Goal: Use online tool/utility: Utilize a website feature to perform a specific function

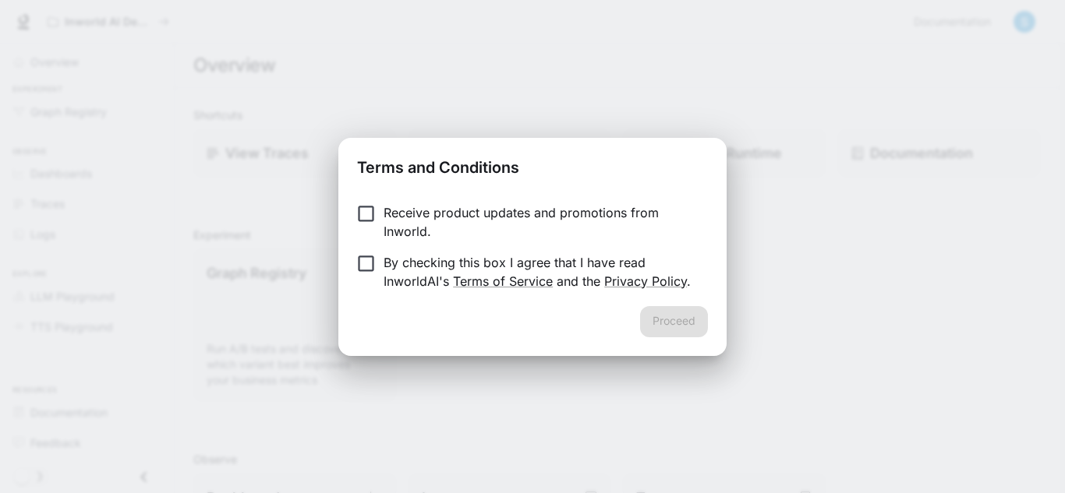
click at [389, 221] on p "Receive product updates and promotions from Inworld." at bounding box center [540, 221] width 312 height 37
click at [668, 325] on button "Proceed" at bounding box center [674, 321] width 68 height 31
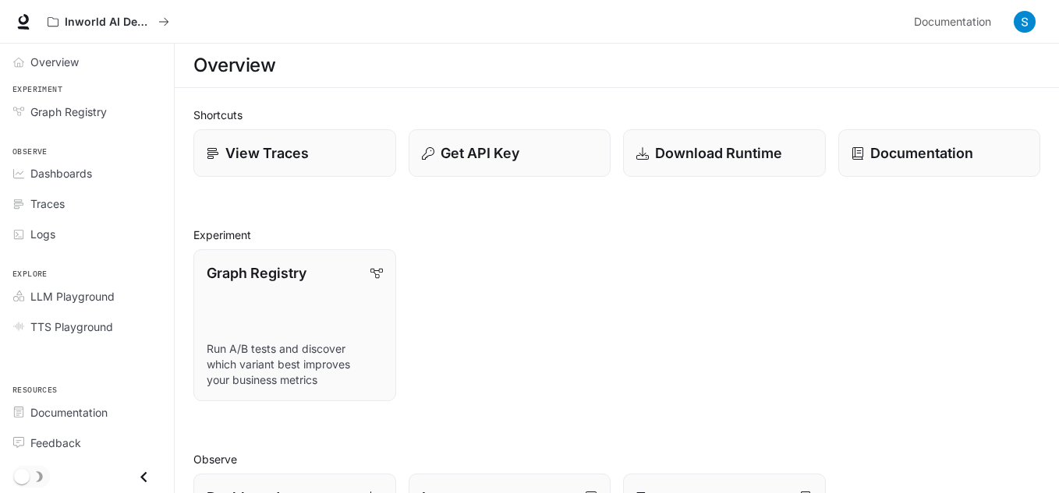
click at [84, 78] on div "Overview" at bounding box center [87, 62] width 174 height 37
click at [84, 74] on link "Overview" at bounding box center [86, 61] width 161 height 27
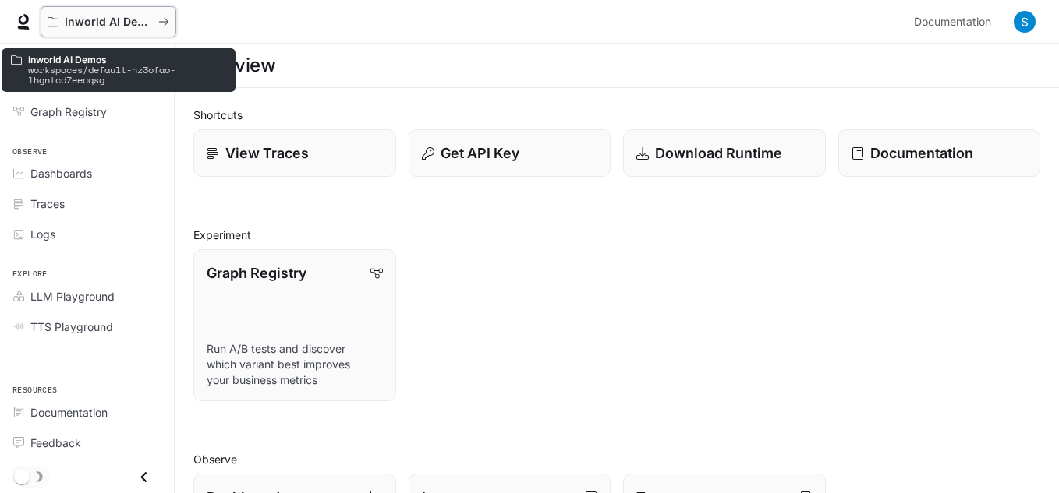
click at [150, 22] on p "Inworld AI Demos" at bounding box center [108, 22] width 87 height 13
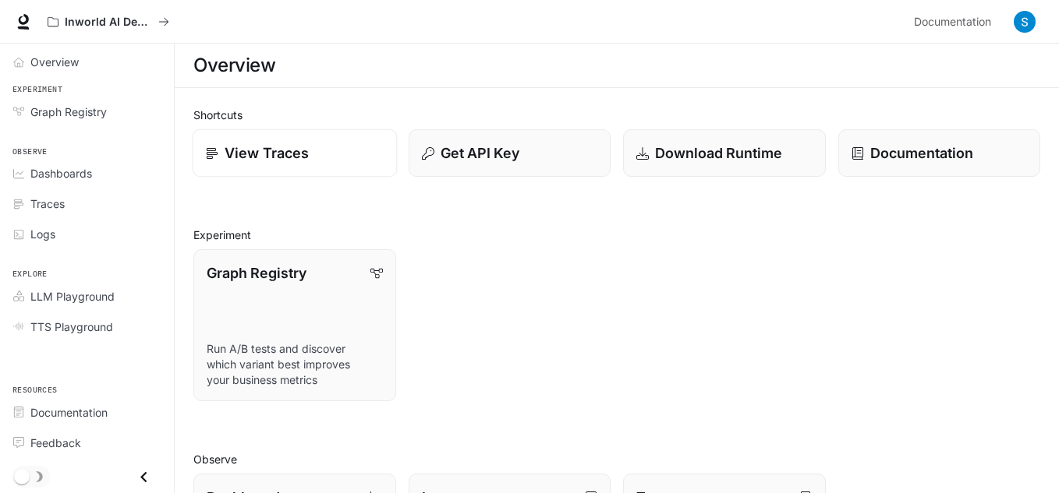
click at [276, 167] on link "View Traces" at bounding box center [295, 153] width 204 height 48
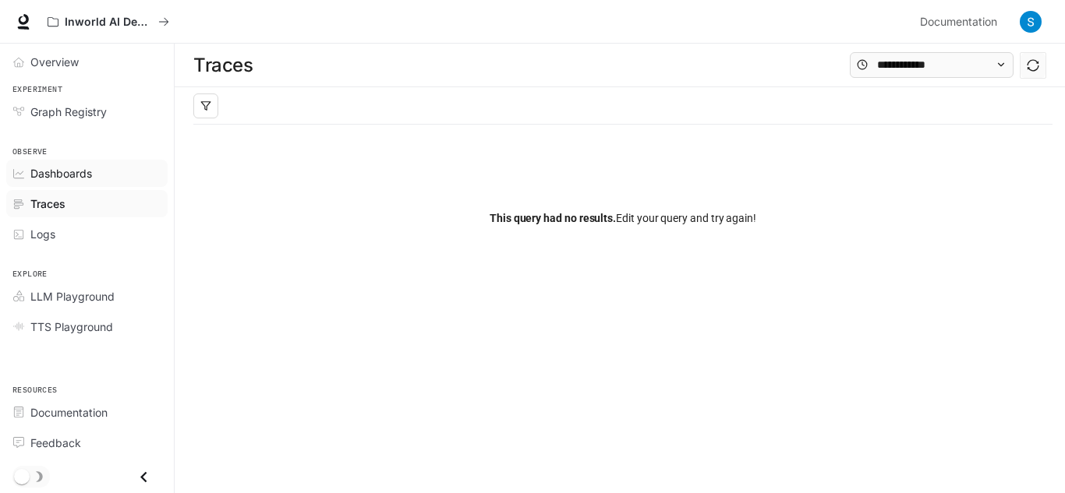
click at [85, 170] on span "Dashboards" at bounding box center [61, 173] width 62 height 16
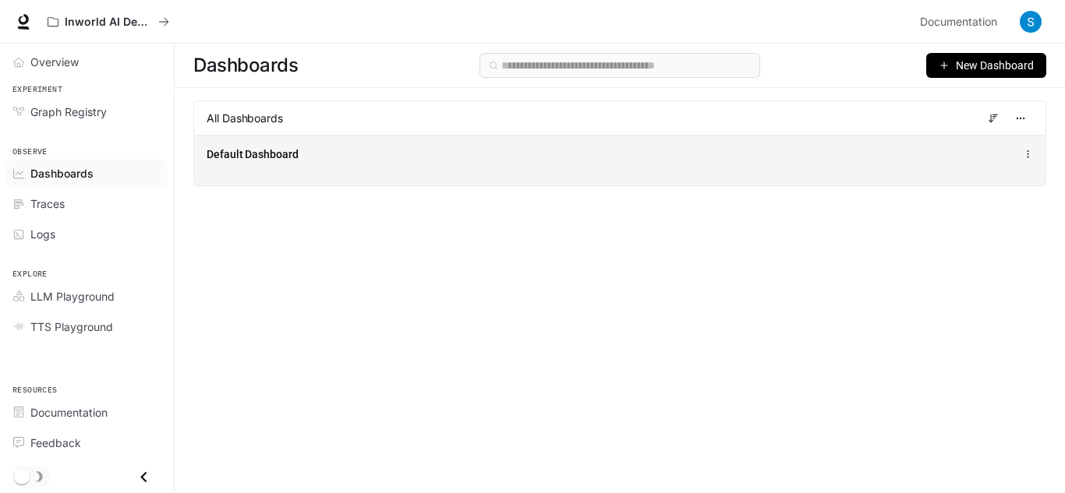
click at [287, 151] on span "Default Dashboard" at bounding box center [253, 155] width 92 height 16
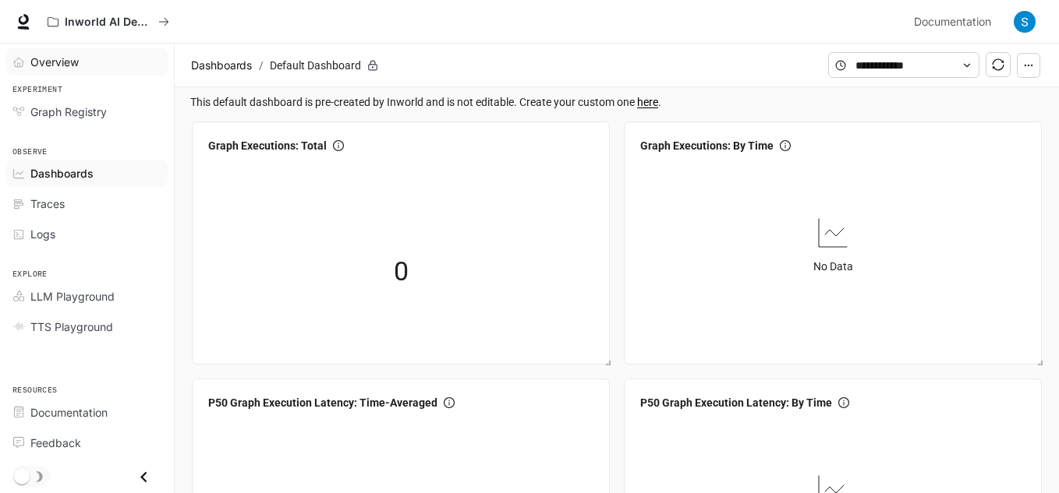
click at [65, 71] on link "Overview" at bounding box center [86, 61] width 161 height 27
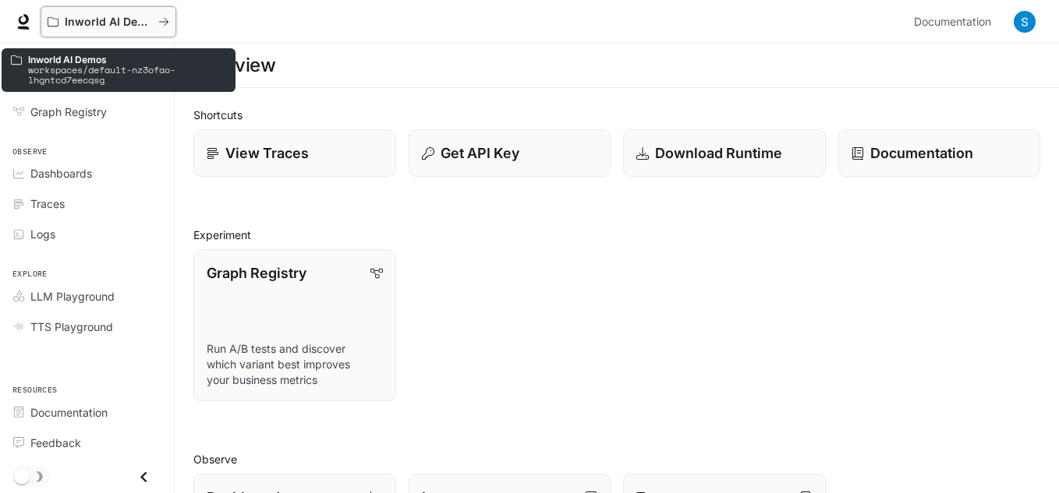
click at [108, 24] on p "Inworld AI Demos" at bounding box center [108, 22] width 87 height 13
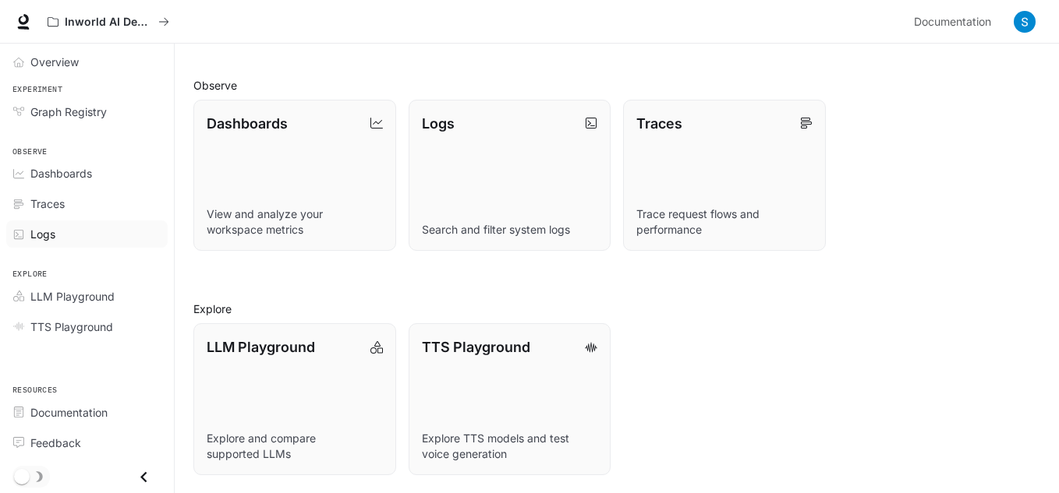
scroll to position [375, 0]
click at [101, 329] on span "TTS Playground" at bounding box center [71, 327] width 83 height 16
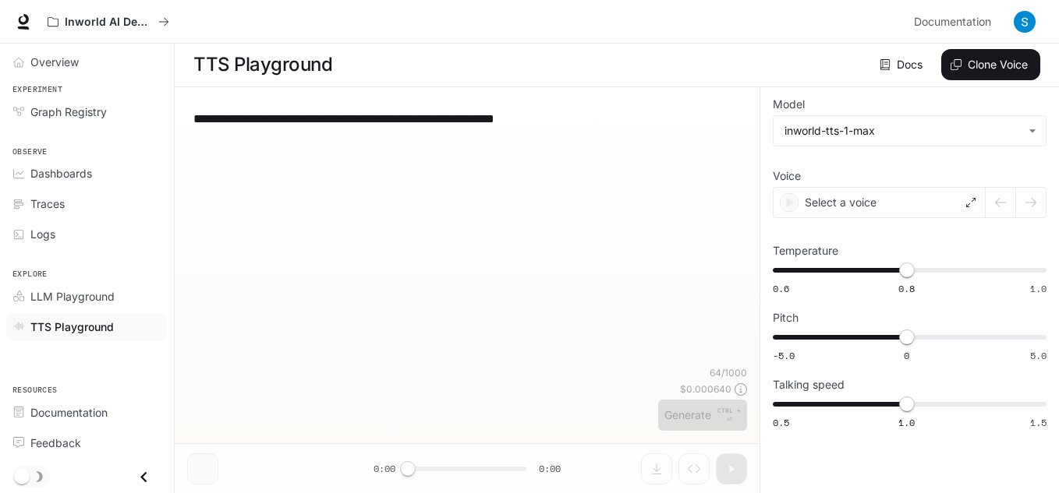
scroll to position [1, 0]
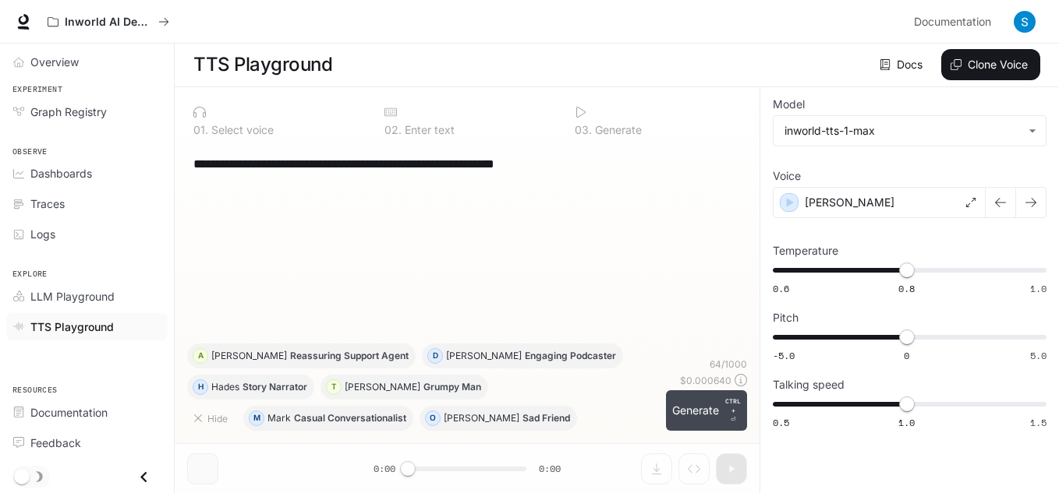
click at [718, 425] on button "Generate CTRL + ⏎" at bounding box center [706, 411] width 81 height 41
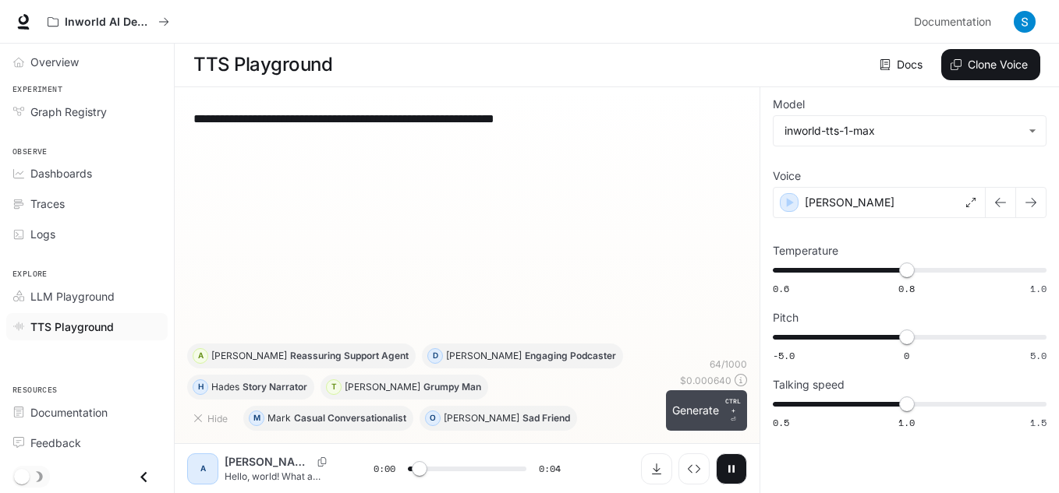
click at [716, 409] on button "Generate CTRL + ⏎" at bounding box center [706, 411] width 81 height 41
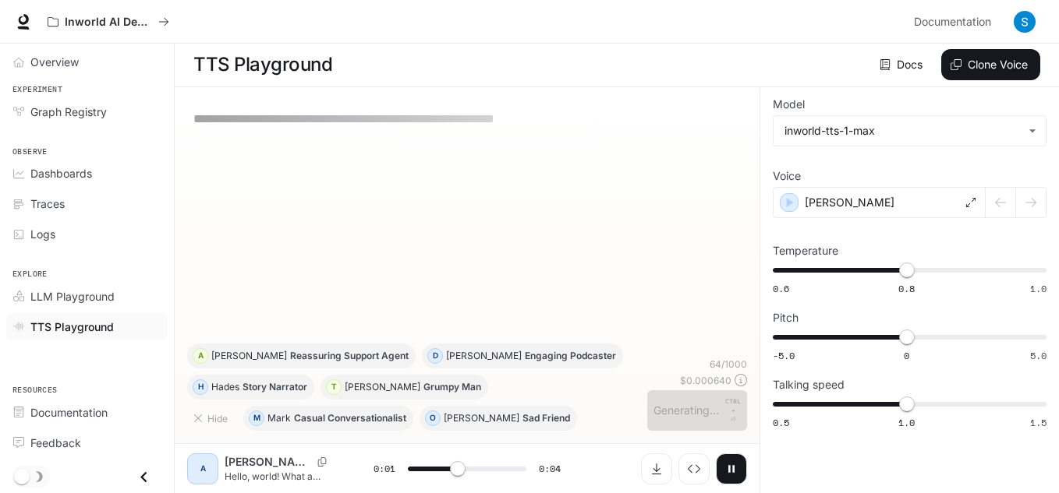
click at [732, 472] on icon "button" at bounding box center [731, 469] width 12 height 12
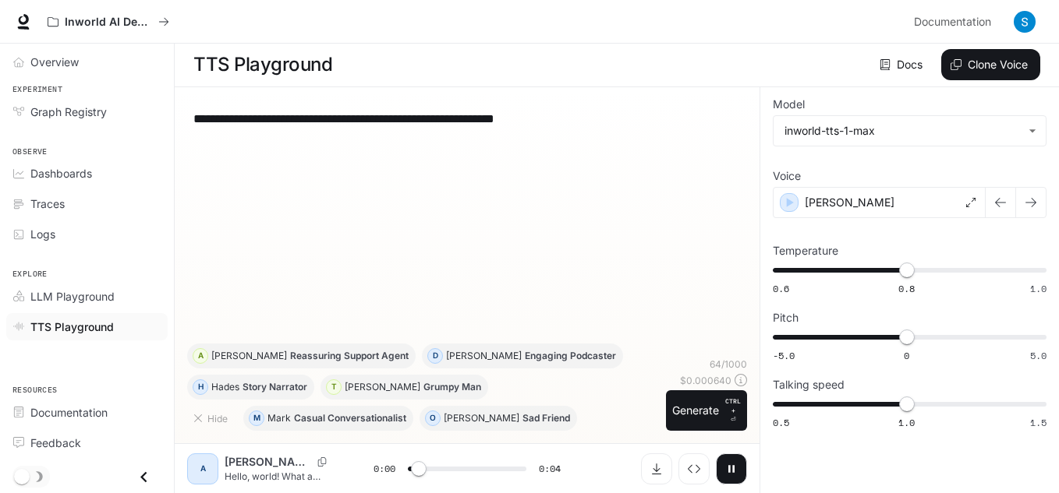
type input "***"
click at [716, 454] on button "button" at bounding box center [731, 469] width 31 height 31
type input "***"
